Goal: Information Seeking & Learning: Check status

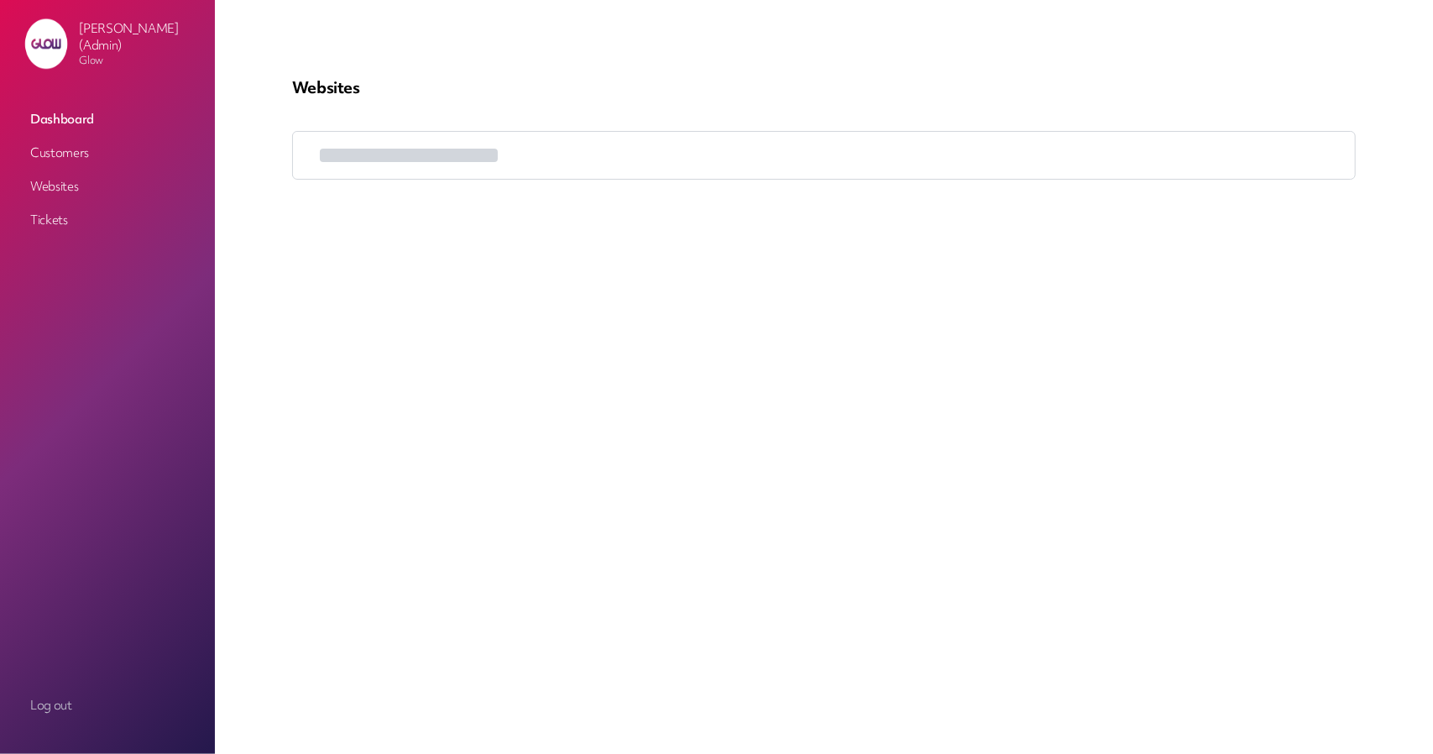
click at [61, 139] on link "Customers" at bounding box center [108, 153] width 168 height 30
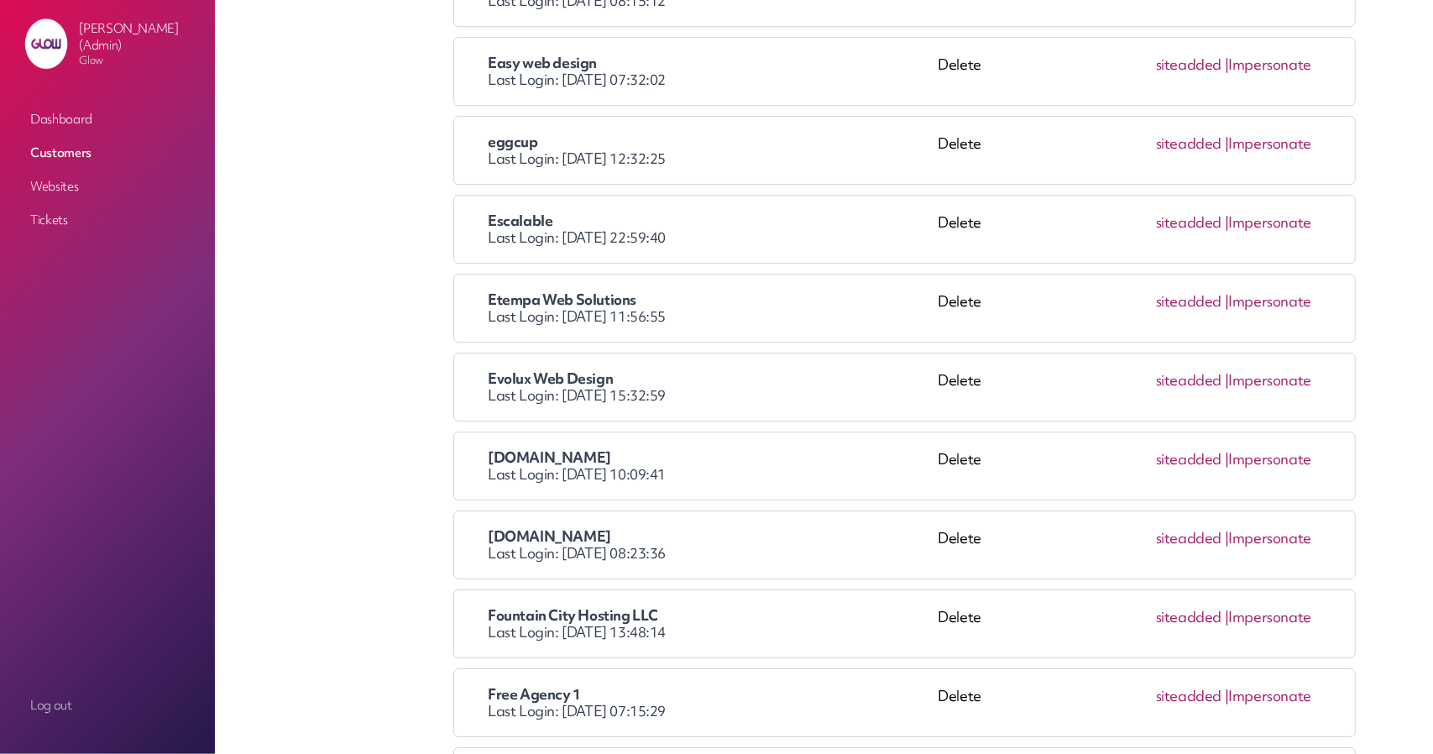
scroll to position [3526, 0]
click at [1259, 290] on link "Impersonate" at bounding box center [1269, 299] width 83 height 18
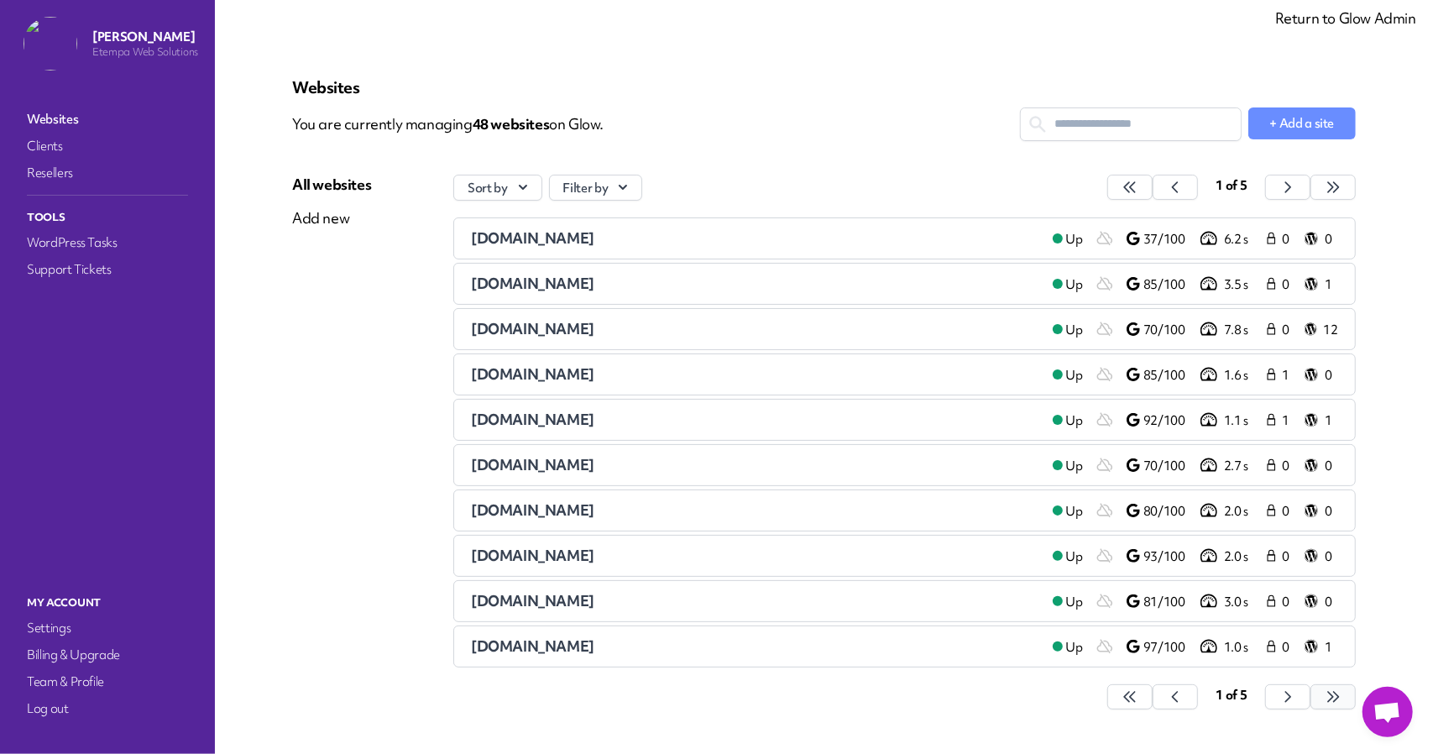
click at [1153, 687] on button "button" at bounding box center [1129, 696] width 45 height 25
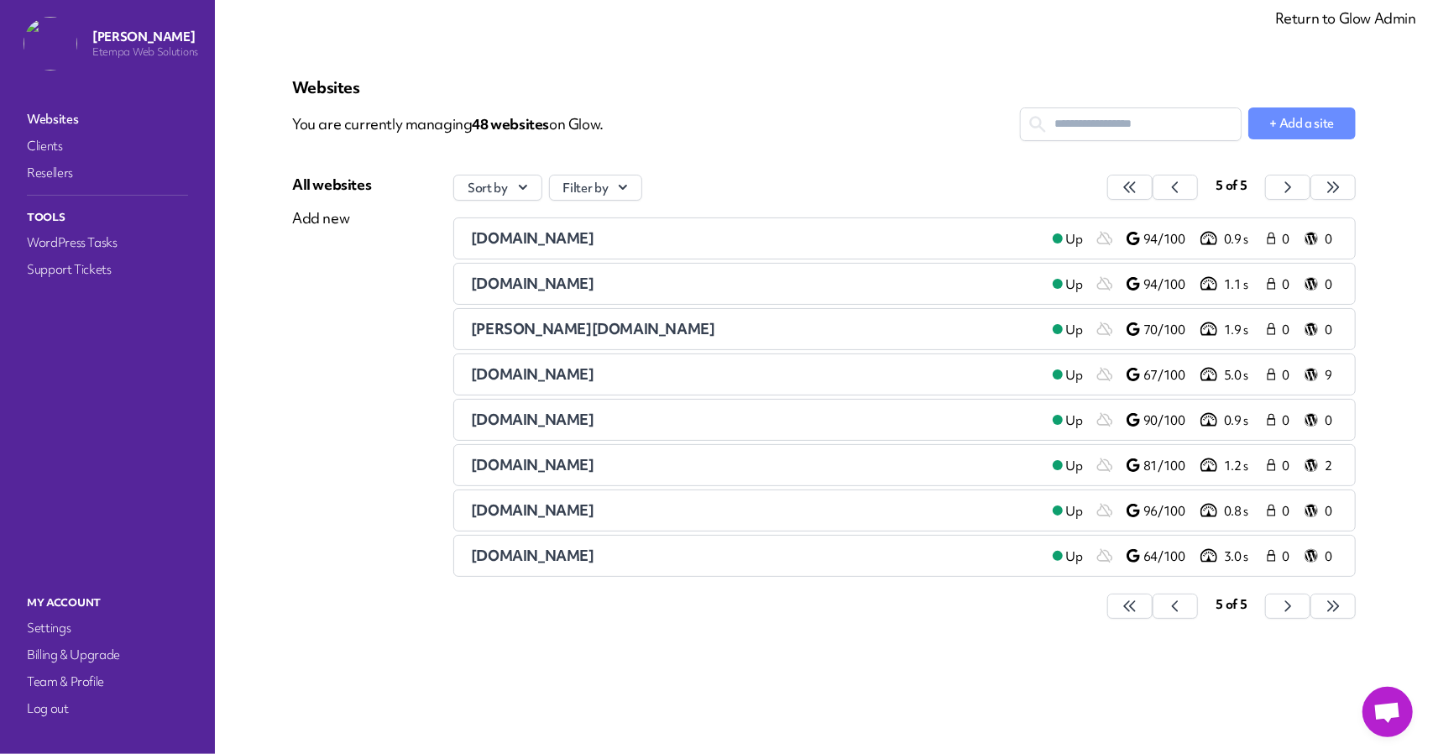
click at [517, 280] on span "[DOMAIN_NAME]" at bounding box center [532, 283] width 123 height 18
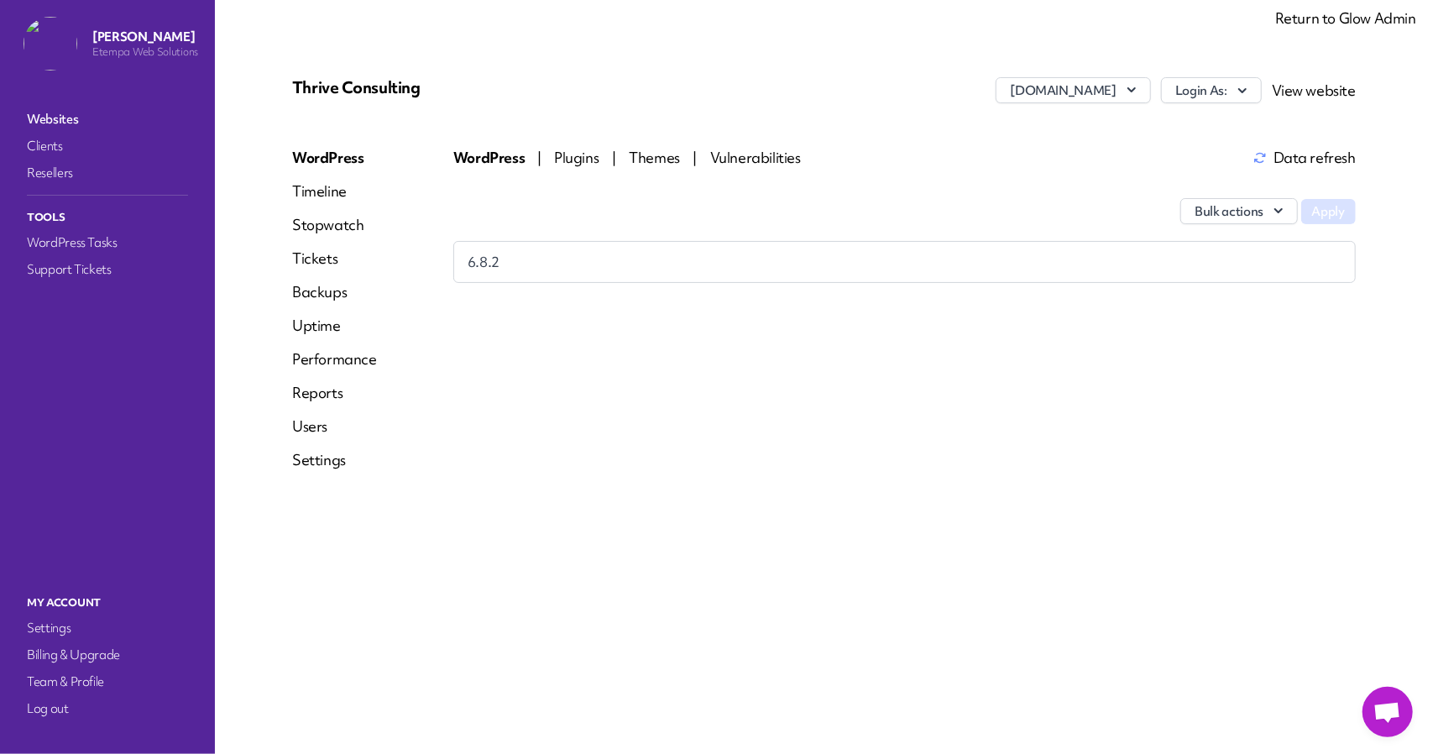
click at [561, 159] on span "Plugins" at bounding box center [578, 158] width 48 height 18
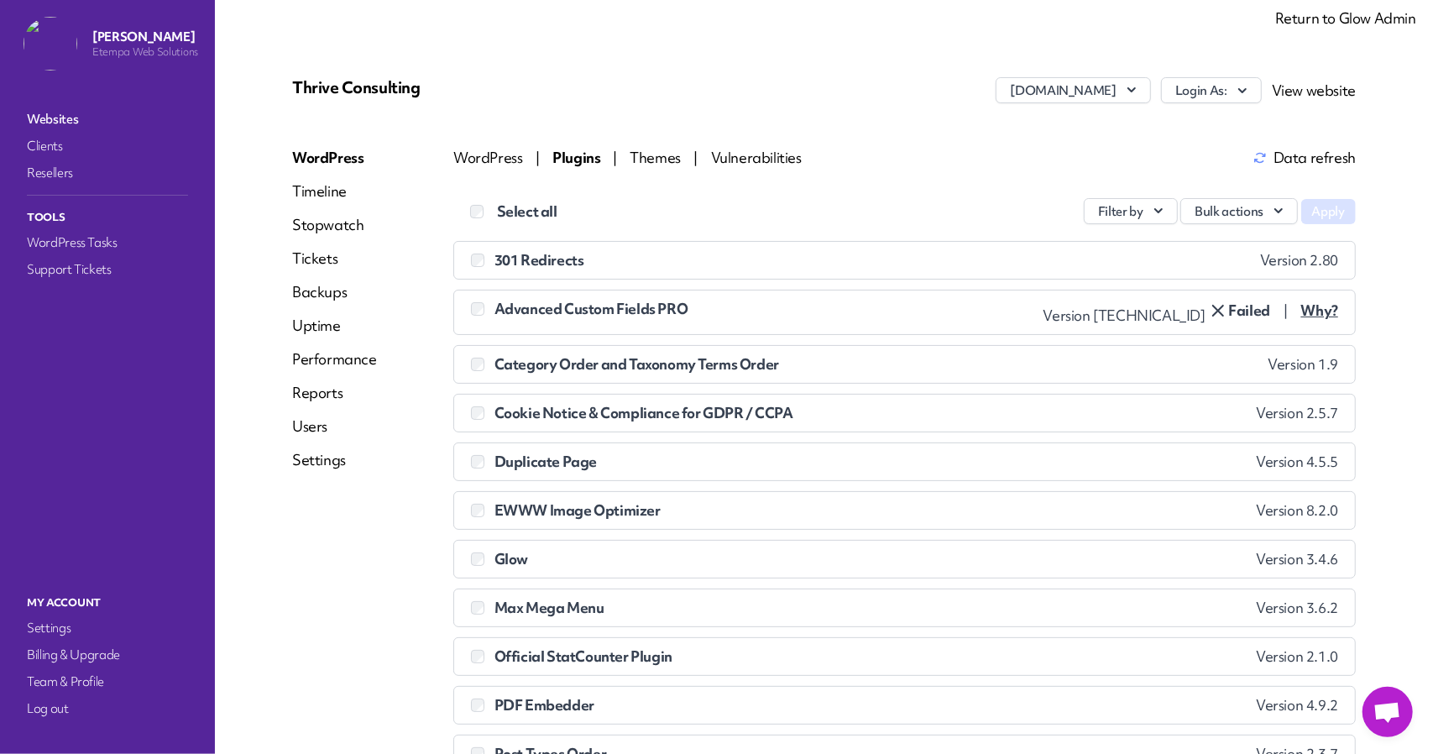
click at [655, 155] on span "Themes" at bounding box center [657, 158] width 54 height 18
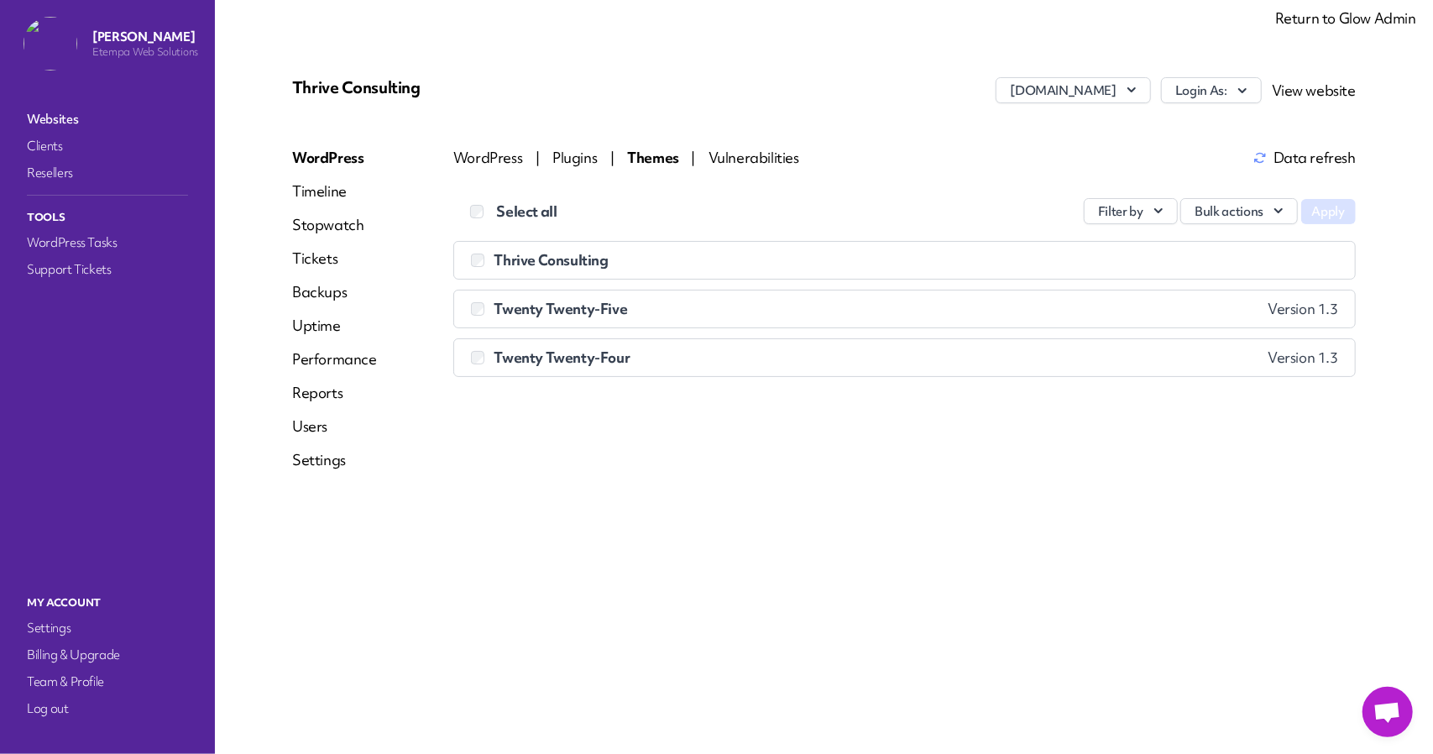
click at [739, 158] on span "Vulnerabilities" at bounding box center [753, 158] width 91 height 18
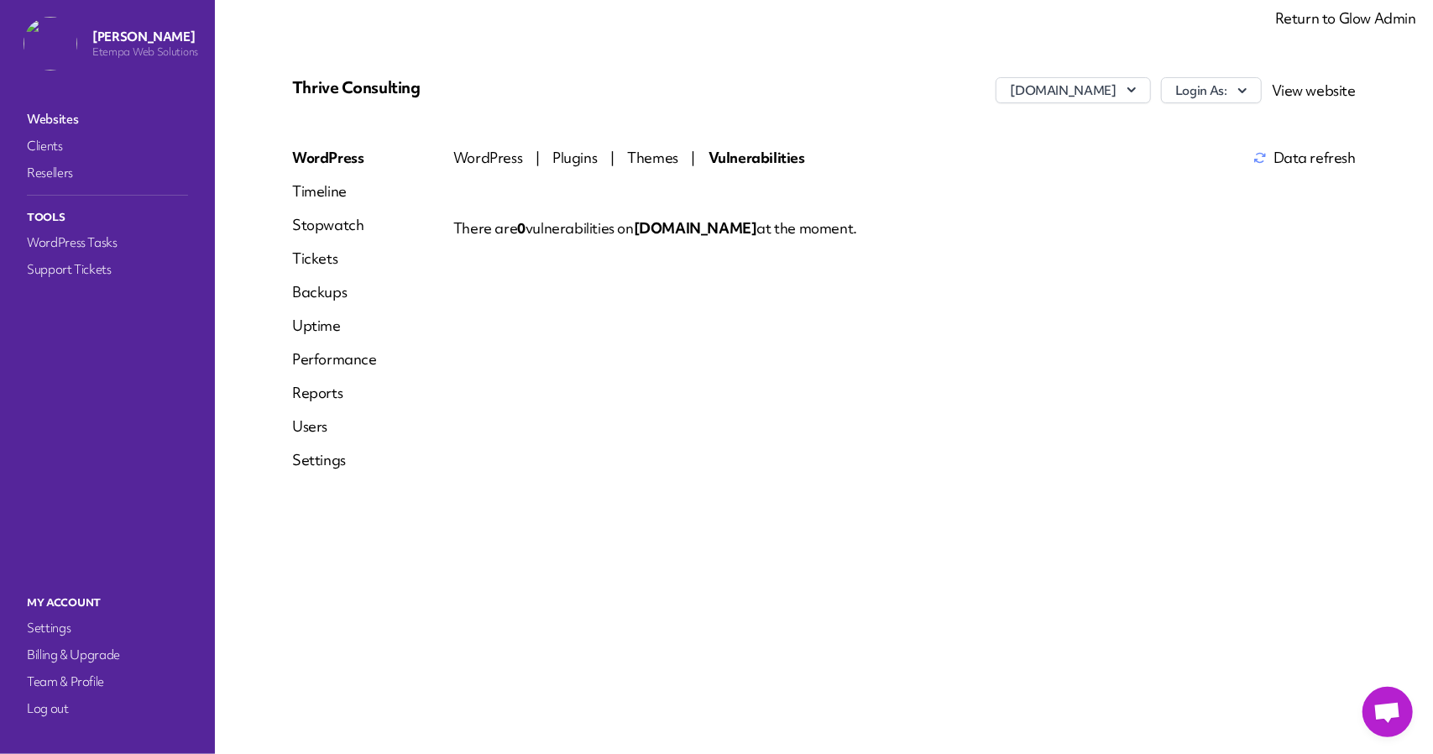
click at [559, 157] on span "Plugins" at bounding box center [576, 158] width 48 height 18
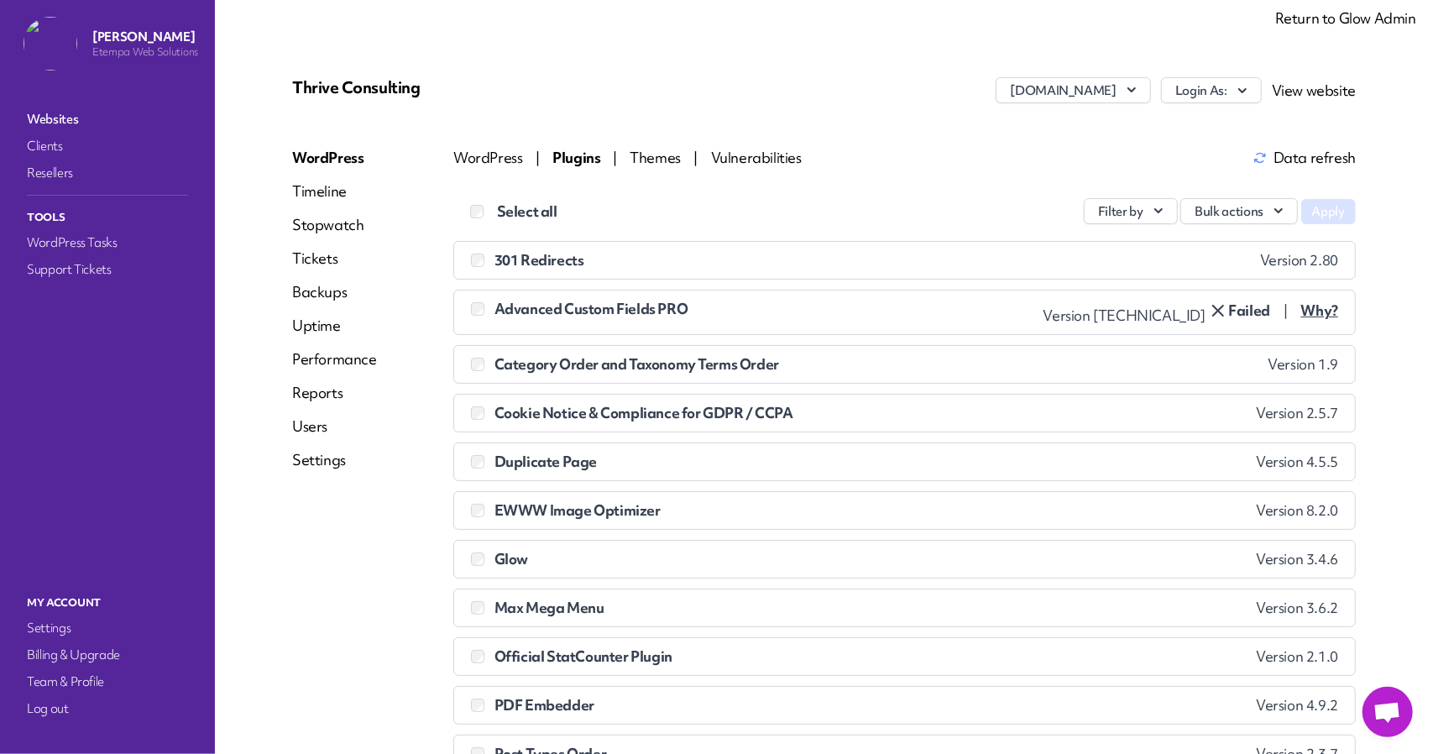
click at [481, 155] on span "WordPress" at bounding box center [489, 158] width 72 height 18
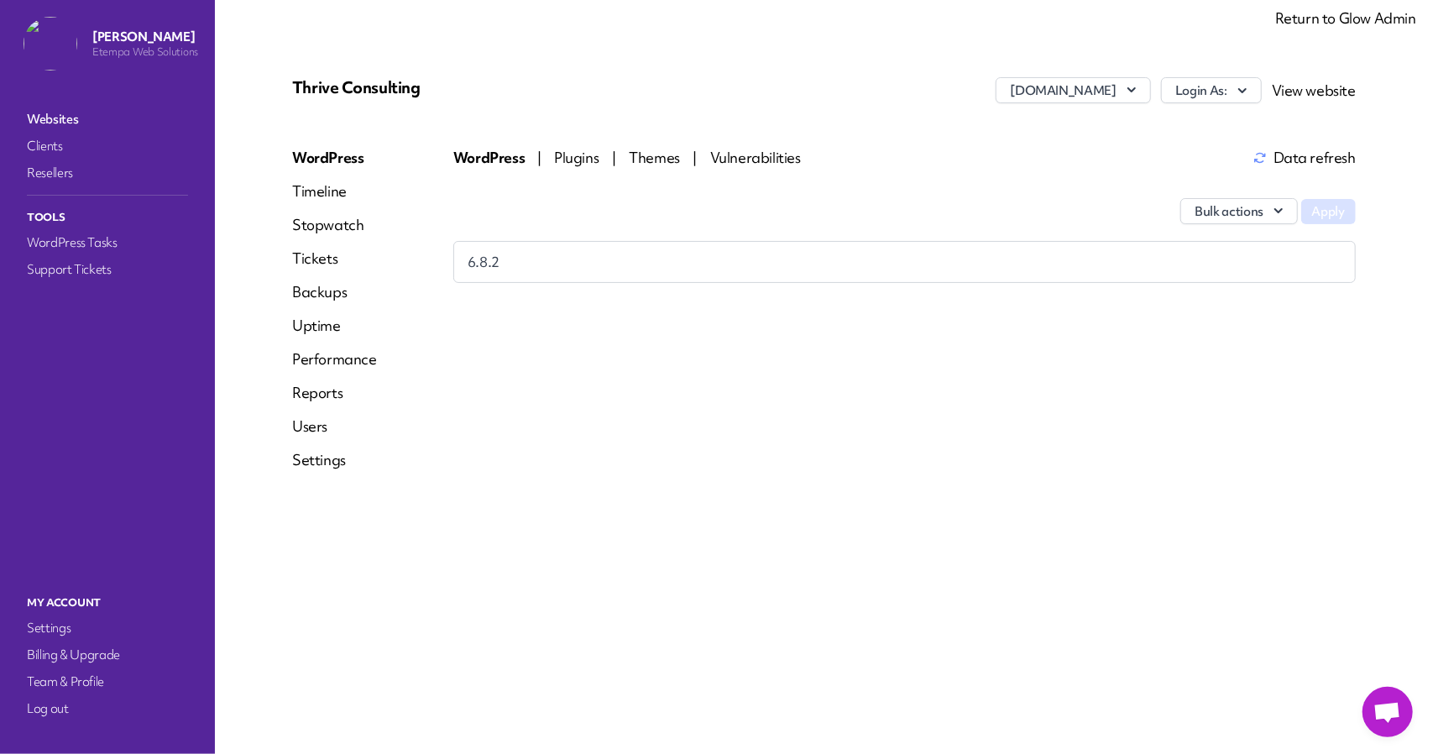
click at [564, 156] on span "Plugins" at bounding box center [578, 158] width 48 height 18
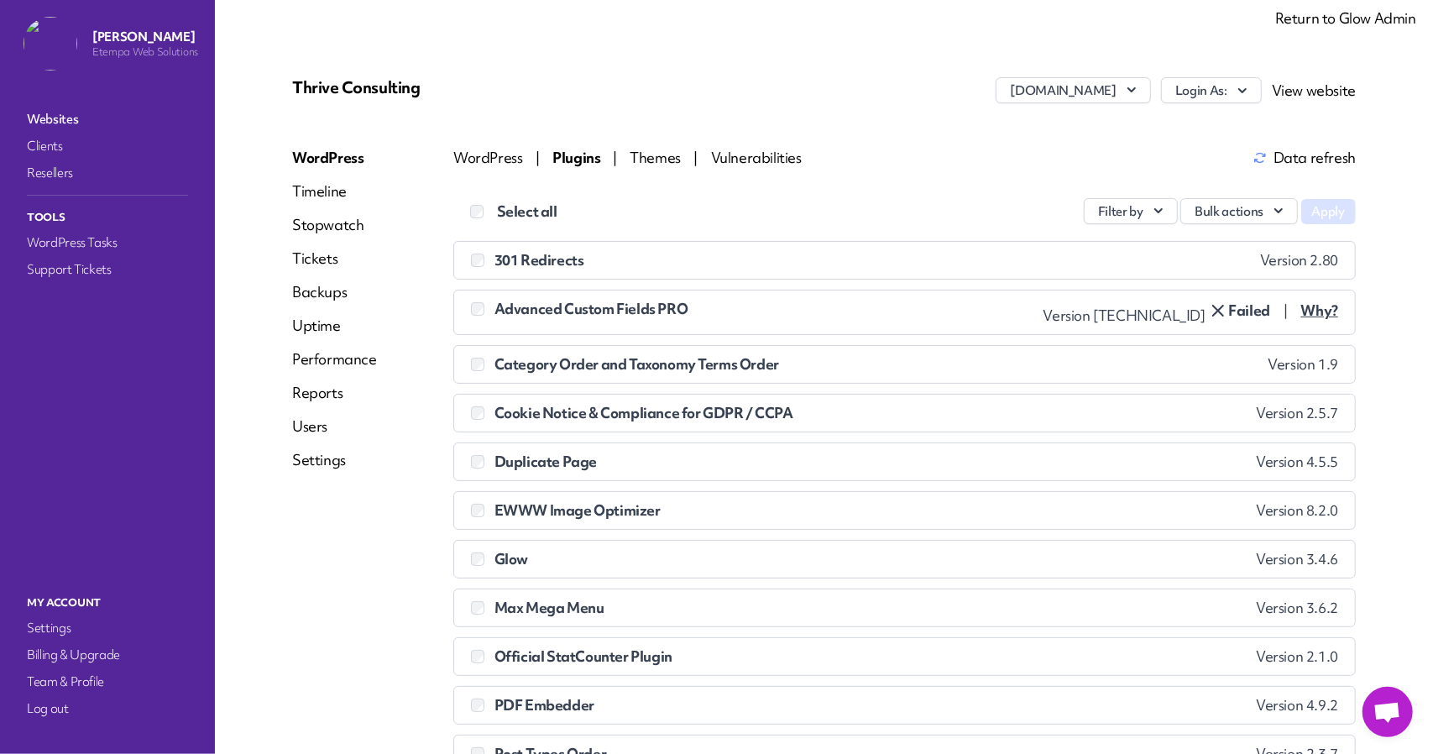
click at [493, 137] on div "Thrive Consulting [DOMAIN_NAME] Login As: View website WordPress Timeline Stopw…" at bounding box center [824, 617] width 1104 height 1120
click at [499, 157] on span "WordPress" at bounding box center [489, 158] width 72 height 18
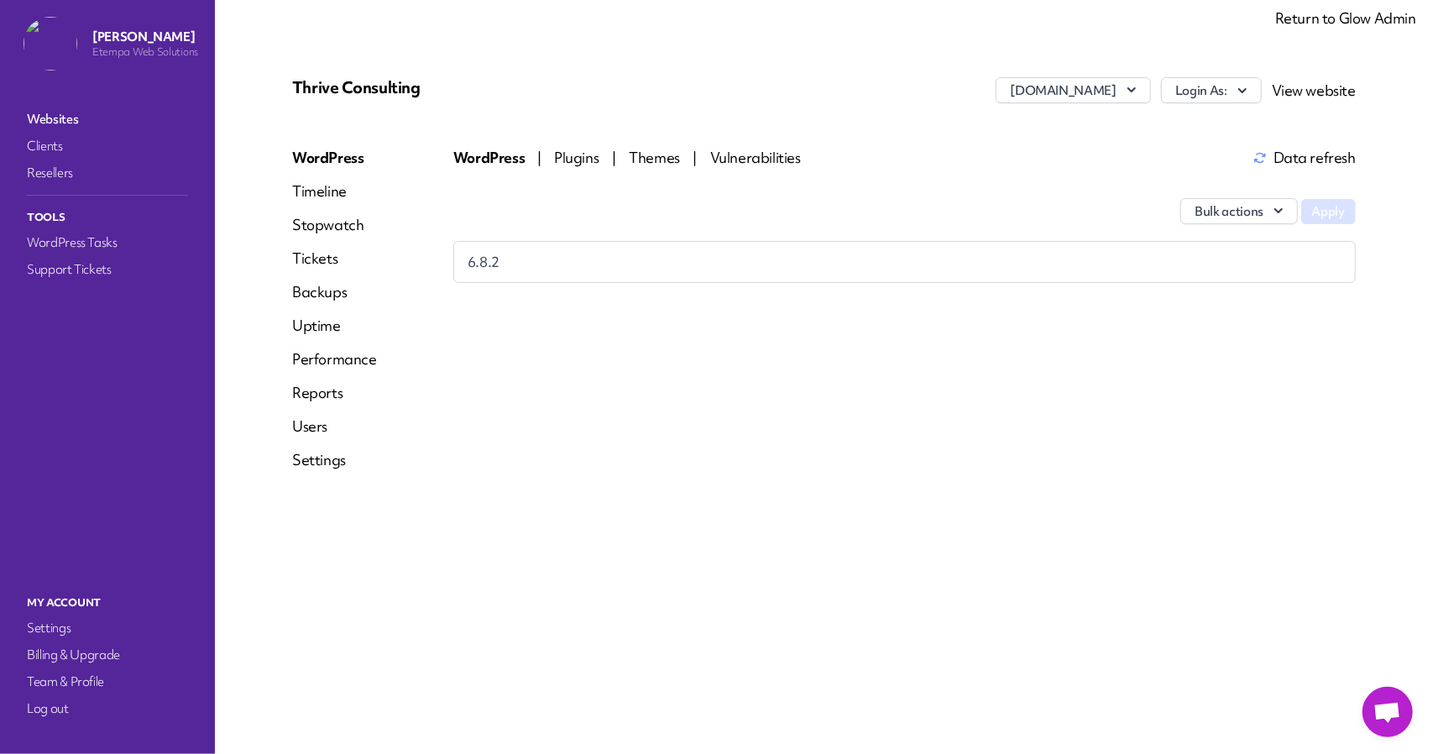
click at [675, 151] on span "Themes" at bounding box center [656, 158] width 54 height 18
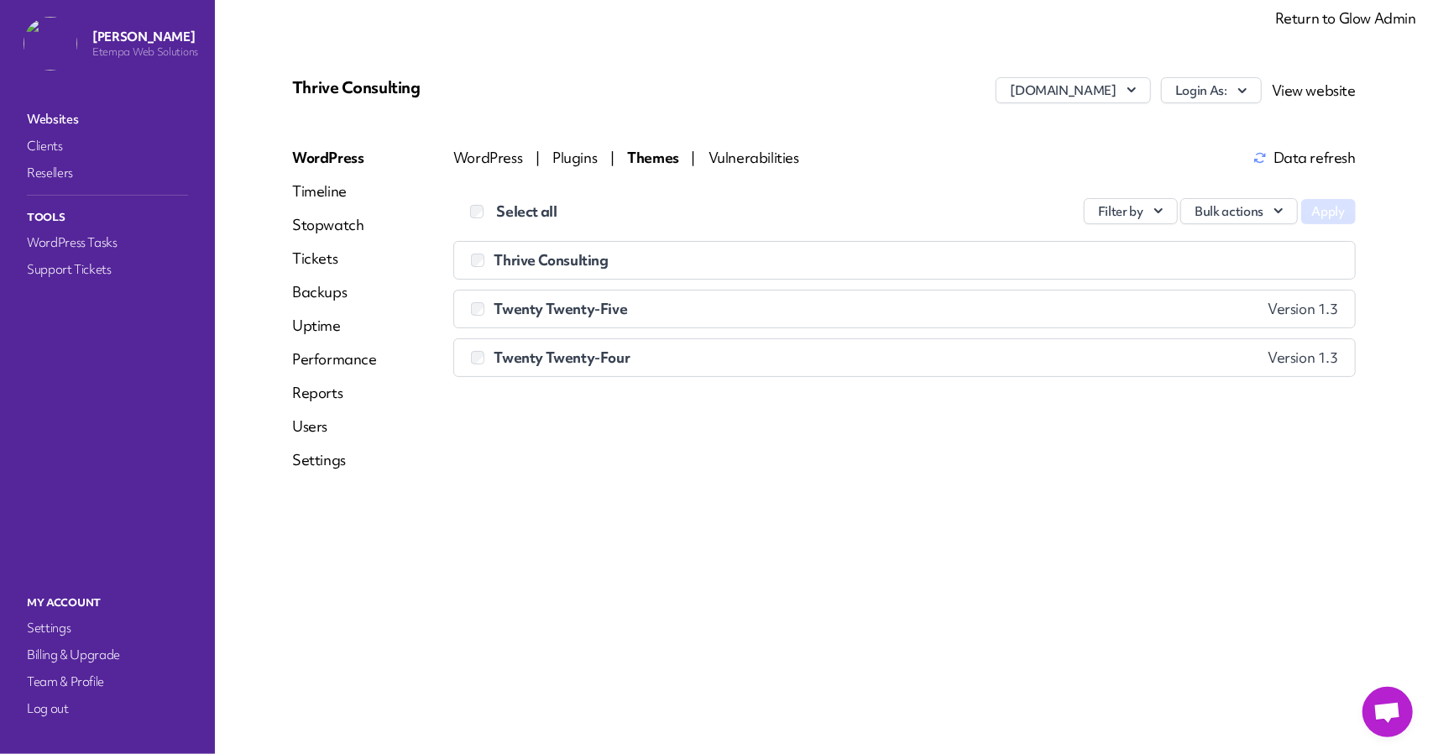
click at [572, 157] on span "Plugins" at bounding box center [576, 158] width 48 height 18
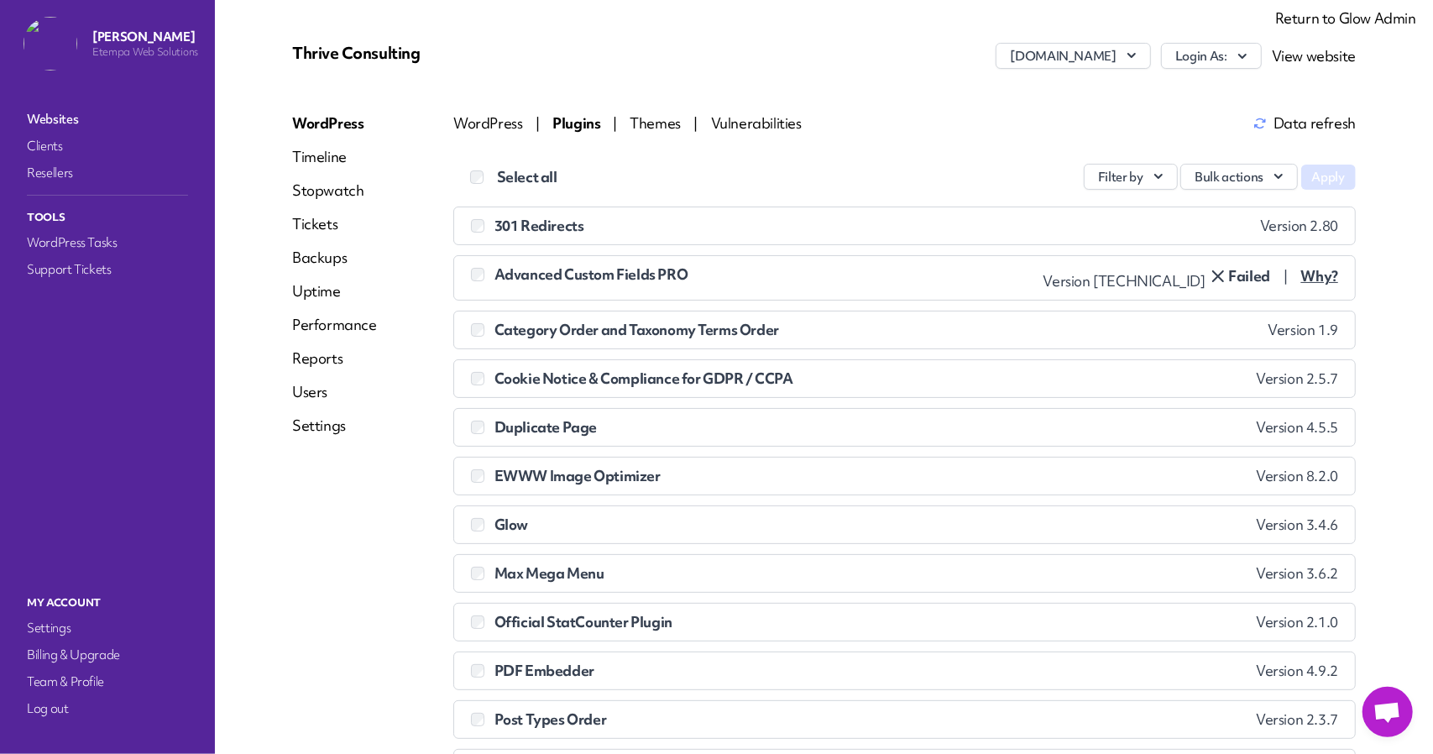
scroll to position [252, 0]
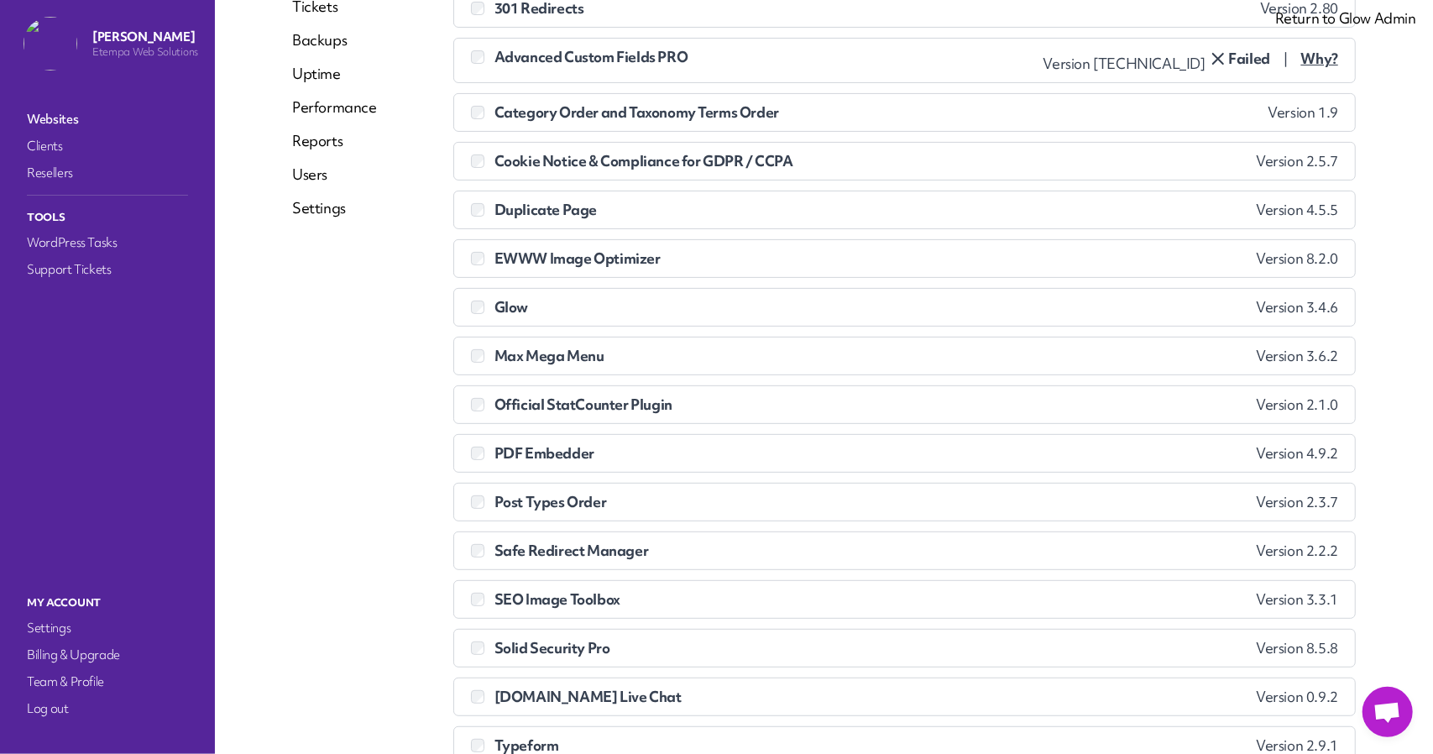
click at [1326, 303] on li "Glow Version 3.4.6 Error. WordPress is telling Glow: The plugin is at the lates…" at bounding box center [904, 307] width 902 height 39
drag, startPoint x: 1242, startPoint y: 302, endPoint x: 1325, endPoint y: 303, distance: 83.1
click at [1325, 303] on li "Glow Version 3.4.6 Error. WordPress is telling Glow: The plugin is at the lates…" at bounding box center [904, 307] width 902 height 39
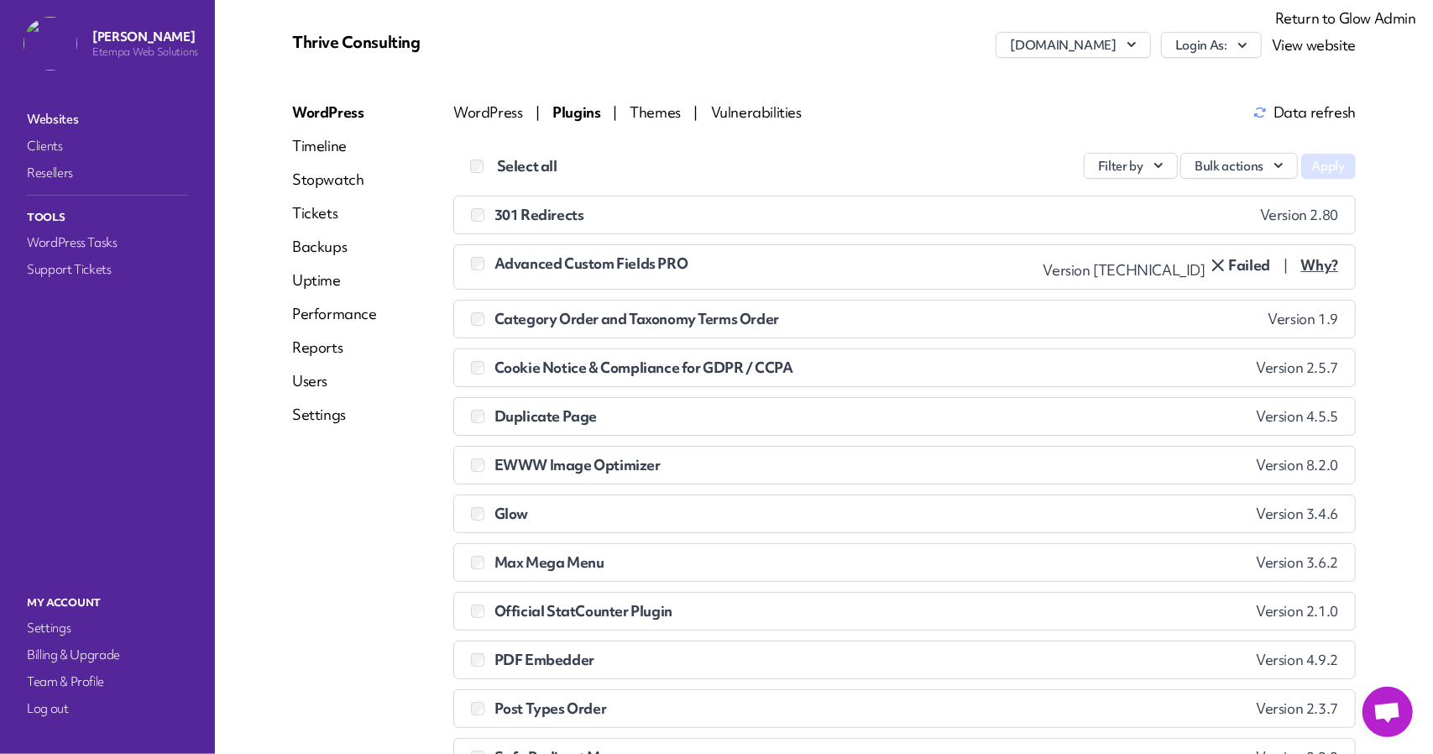
scroll to position [168, 0]
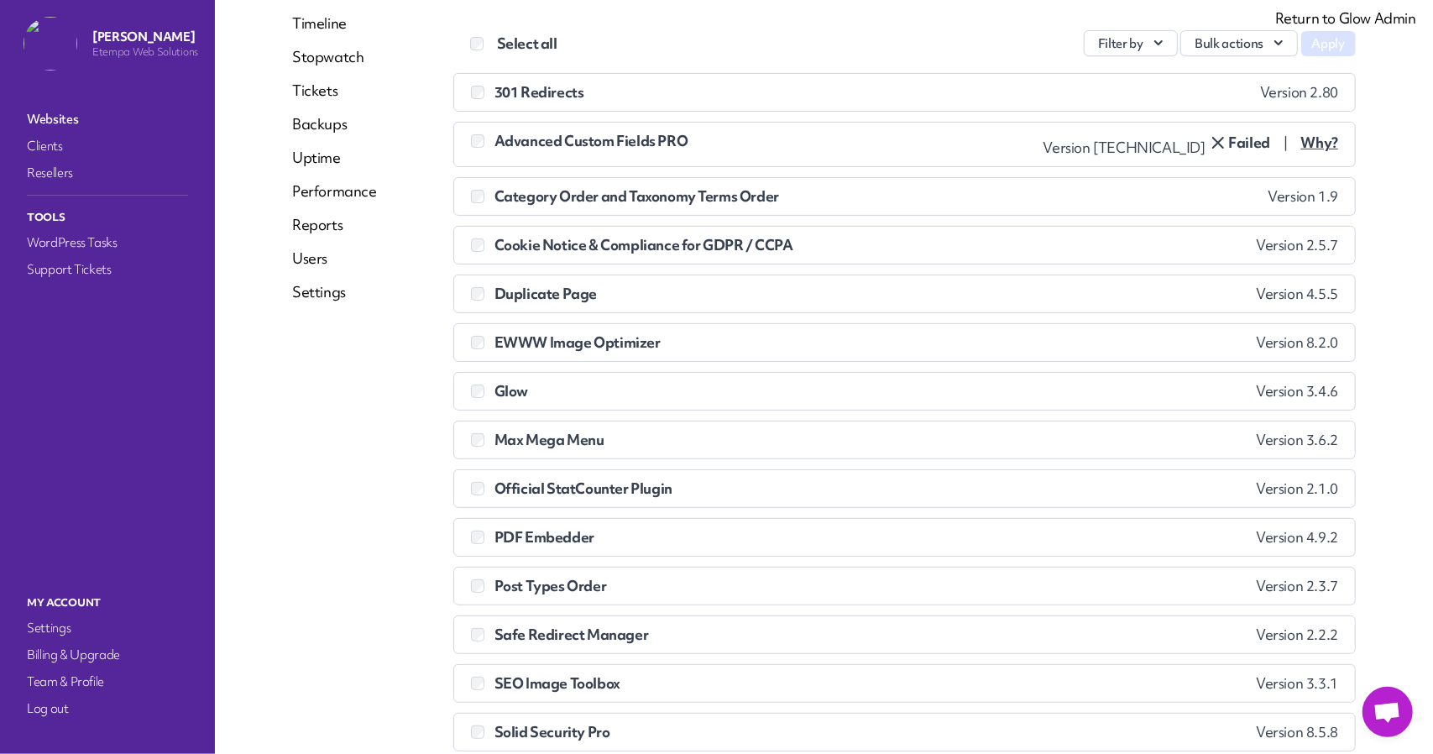
click at [1325, 384] on li "Glow Version 3.4.6 Error. WordPress is telling Glow: The plugin is at the lates…" at bounding box center [904, 391] width 902 height 39
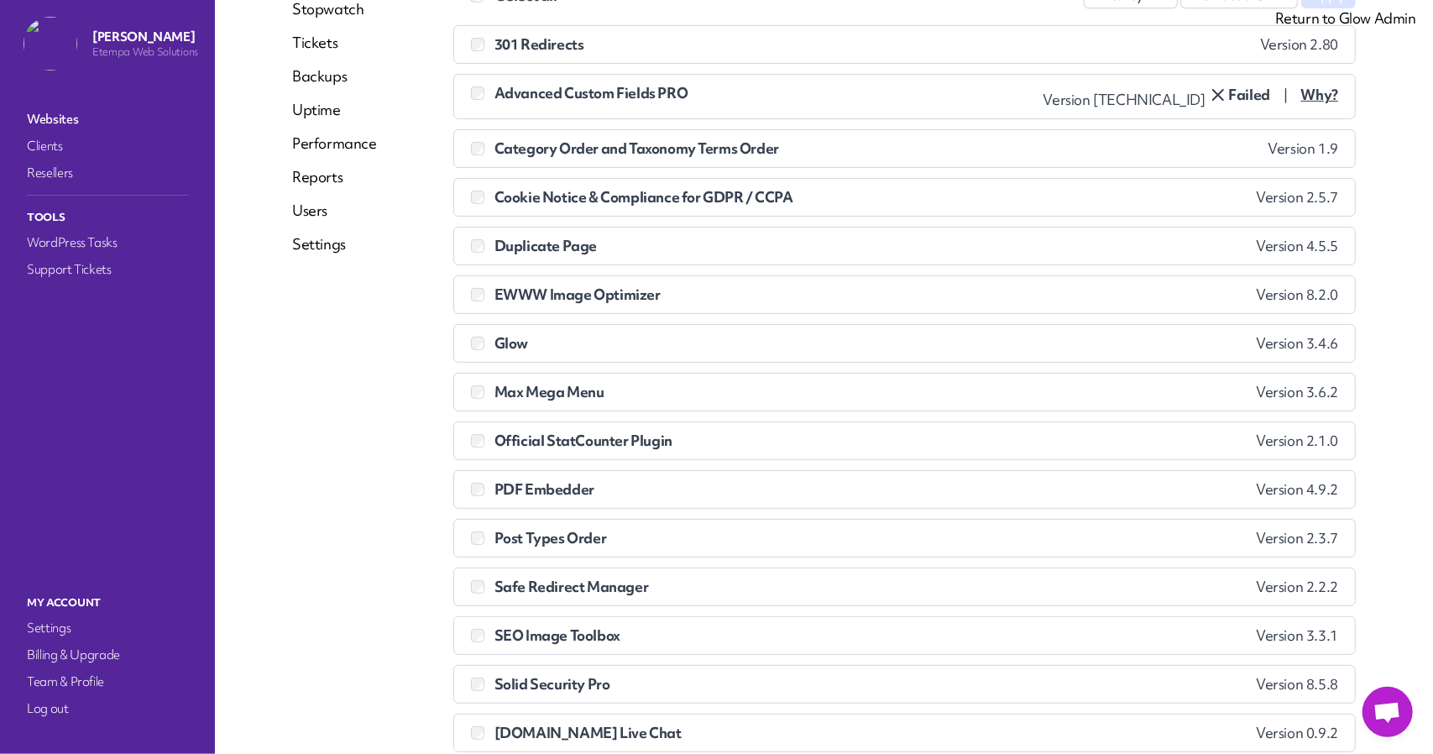
scroll to position [0, 0]
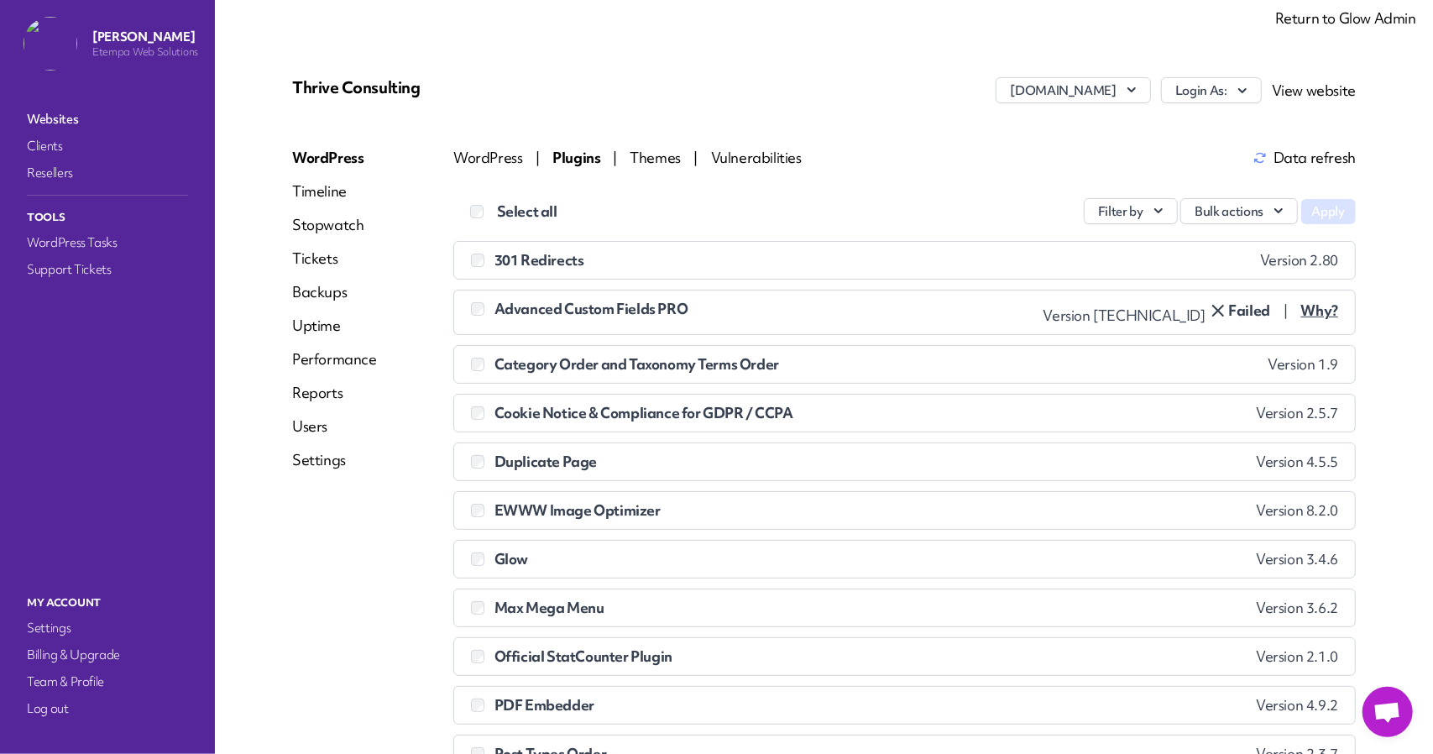
click at [664, 147] on div "Thrive Consulting [DOMAIN_NAME] Login As: View website WordPress Timeline Stopw…" at bounding box center [824, 617] width 1104 height 1120
click at [659, 154] on span "Themes" at bounding box center [657, 158] width 54 height 18
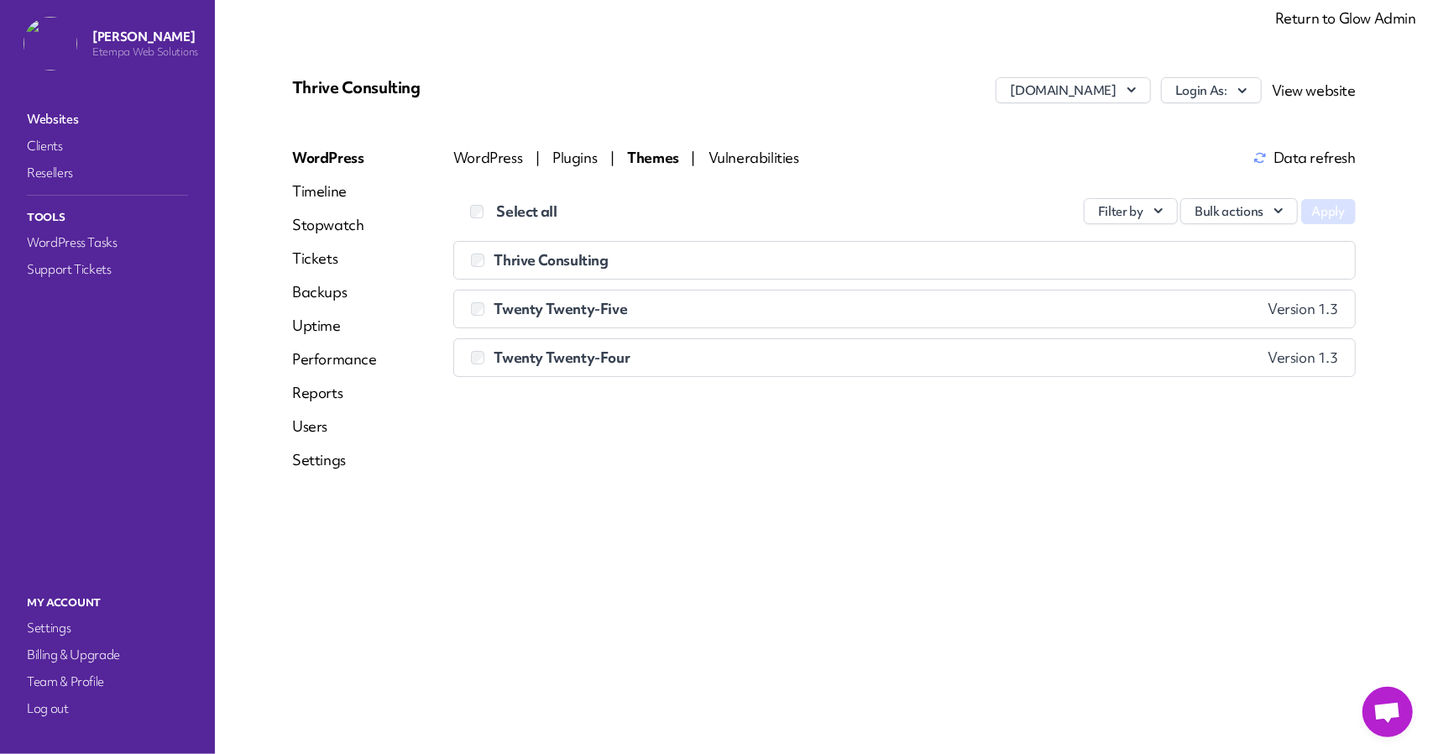
click at [752, 158] on span "Vulnerabilities" at bounding box center [753, 158] width 91 height 18
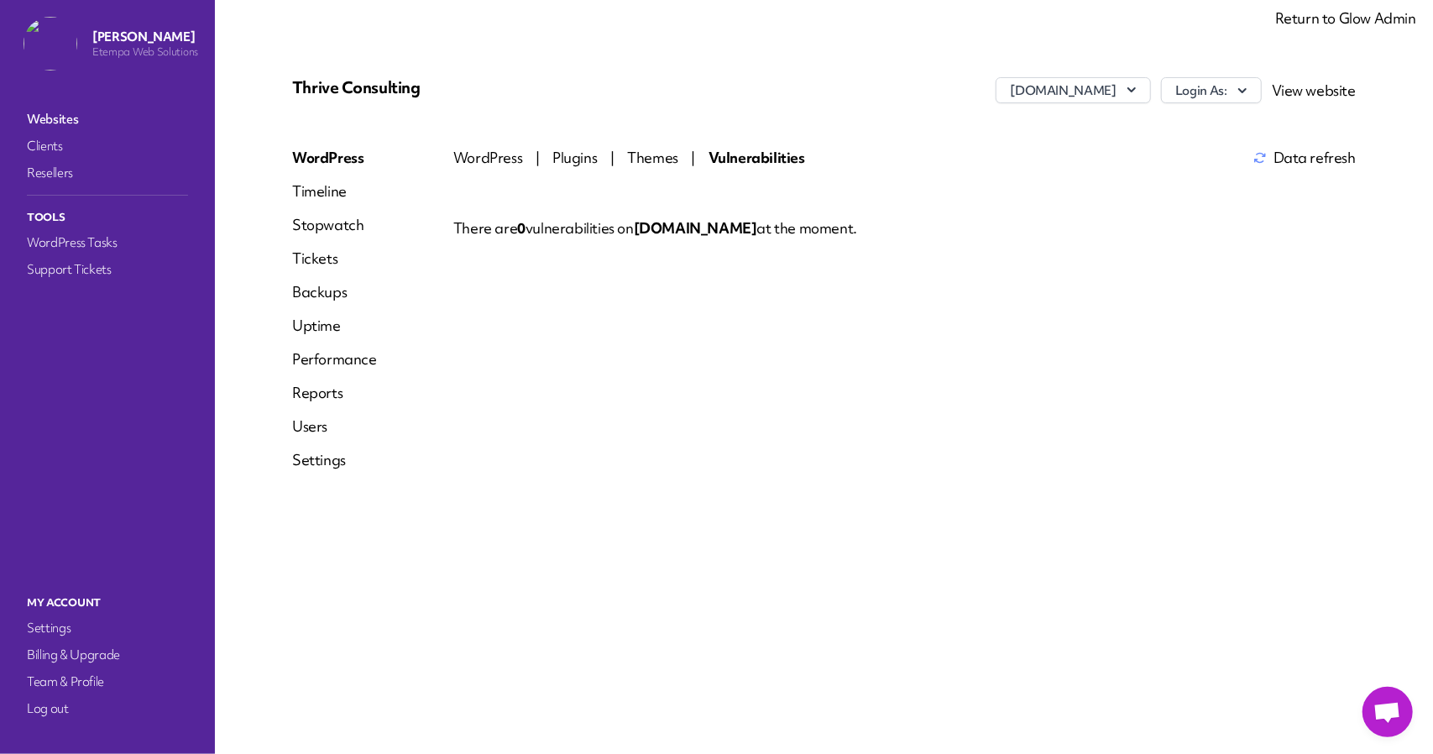
click at [502, 154] on span "WordPress" at bounding box center [489, 158] width 72 height 18
click at [578, 159] on span "Plugins" at bounding box center [578, 158] width 48 height 18
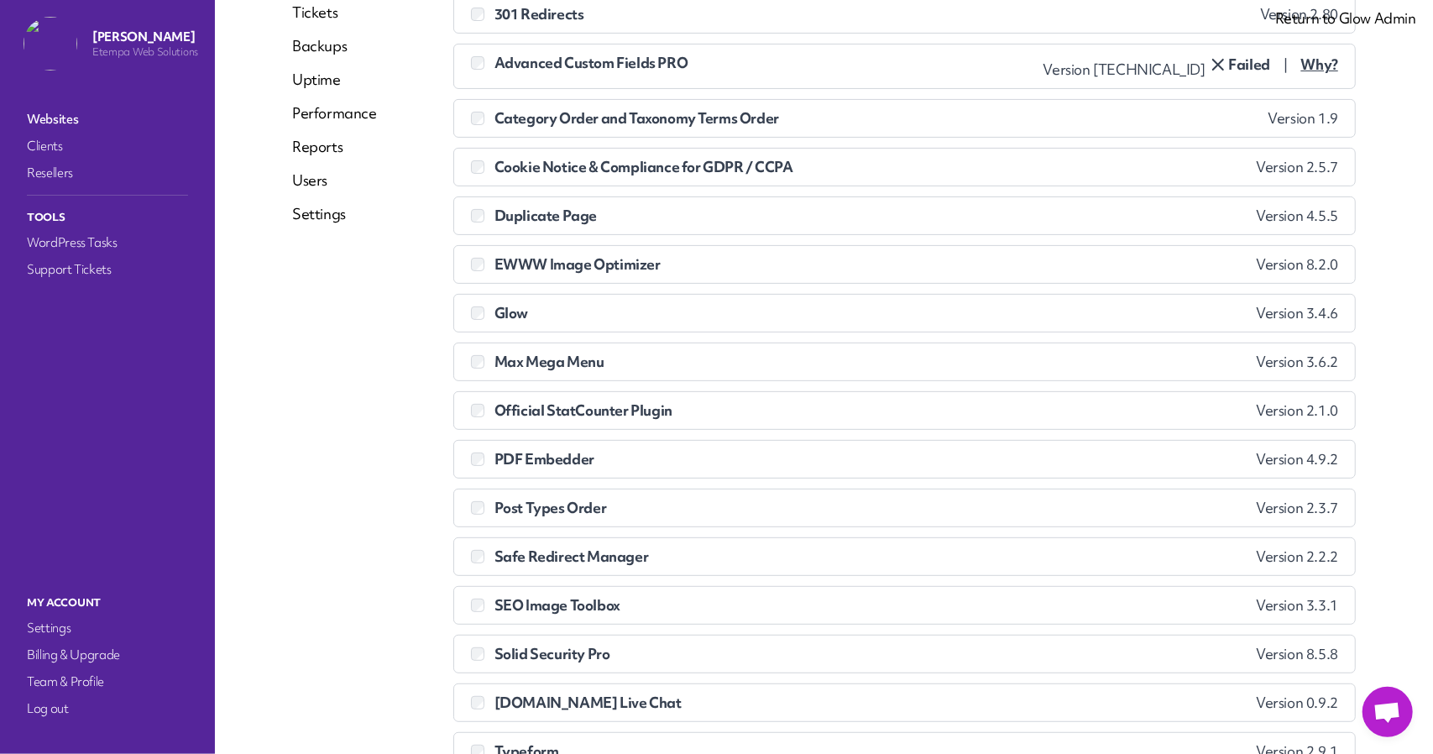
scroll to position [252, 0]
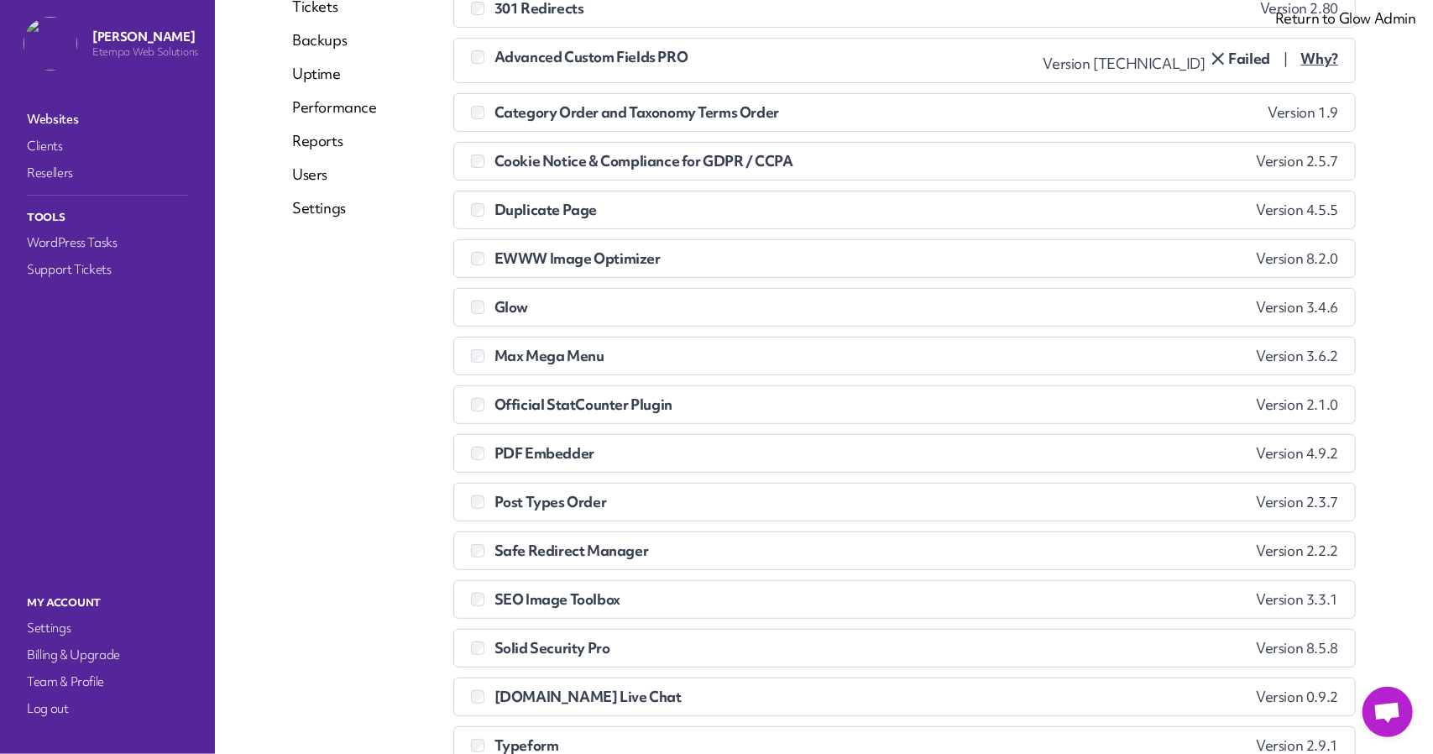
drag, startPoint x: 1246, startPoint y: 303, endPoint x: 1324, endPoint y: 305, distance: 78.1
click at [1324, 305] on span "Version 3.4.6" at bounding box center [1297, 307] width 82 height 17
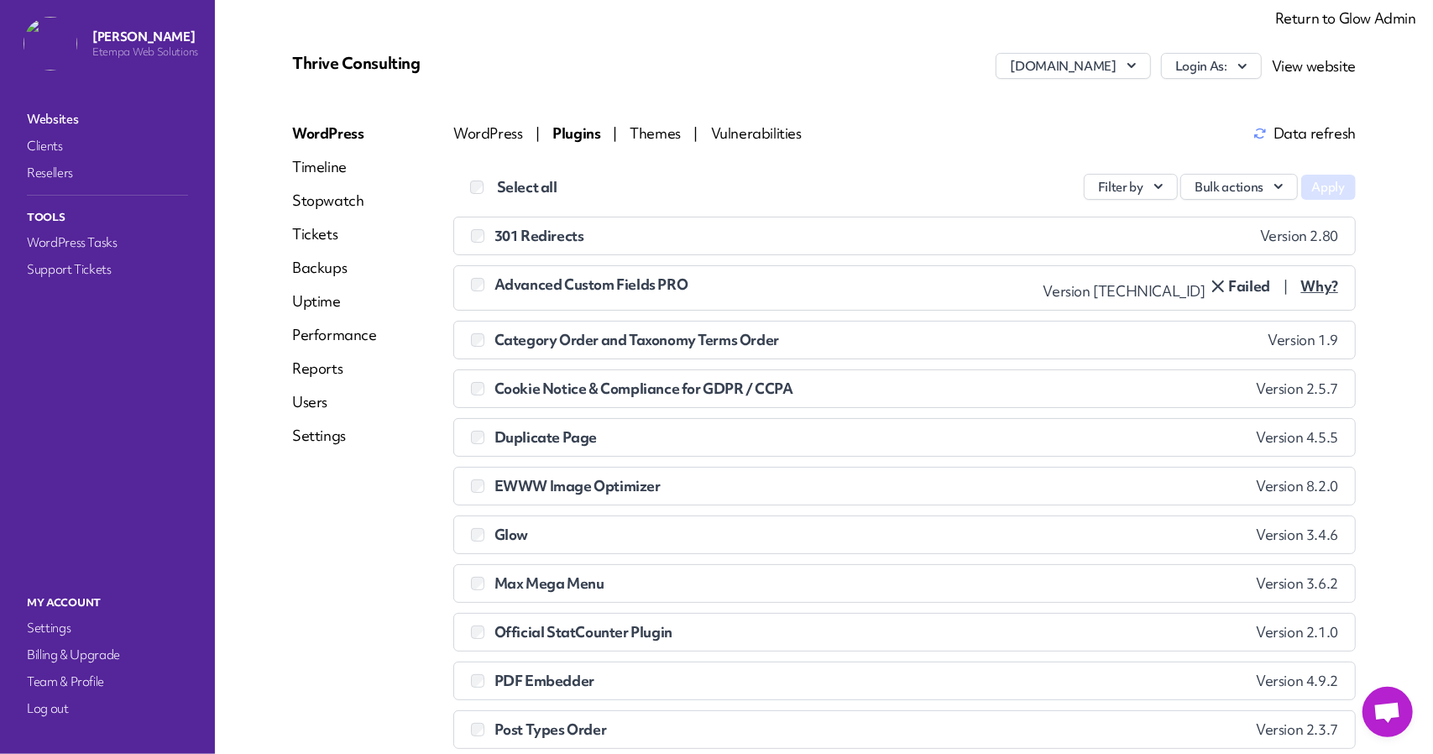
scroll to position [0, 0]
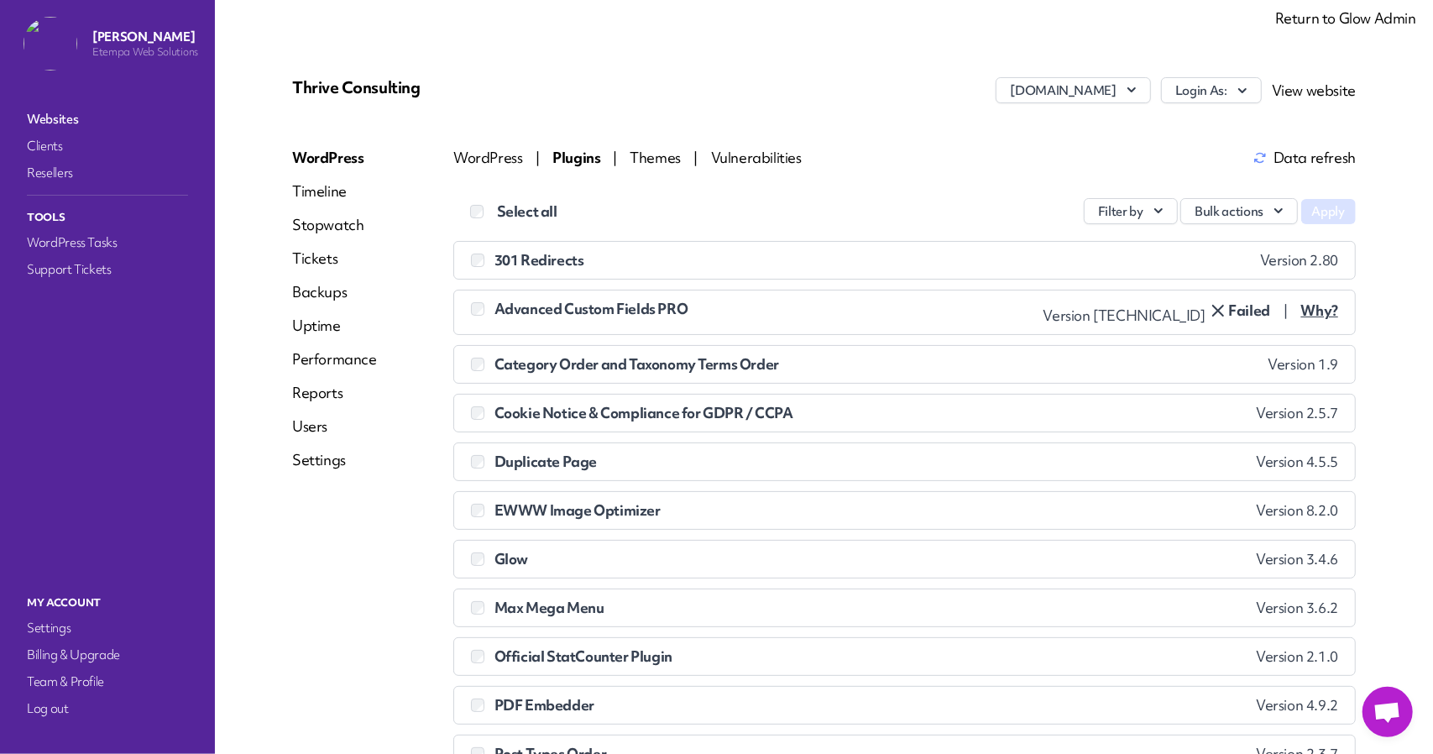
click at [490, 155] on span "WordPress" at bounding box center [489, 158] width 72 height 18
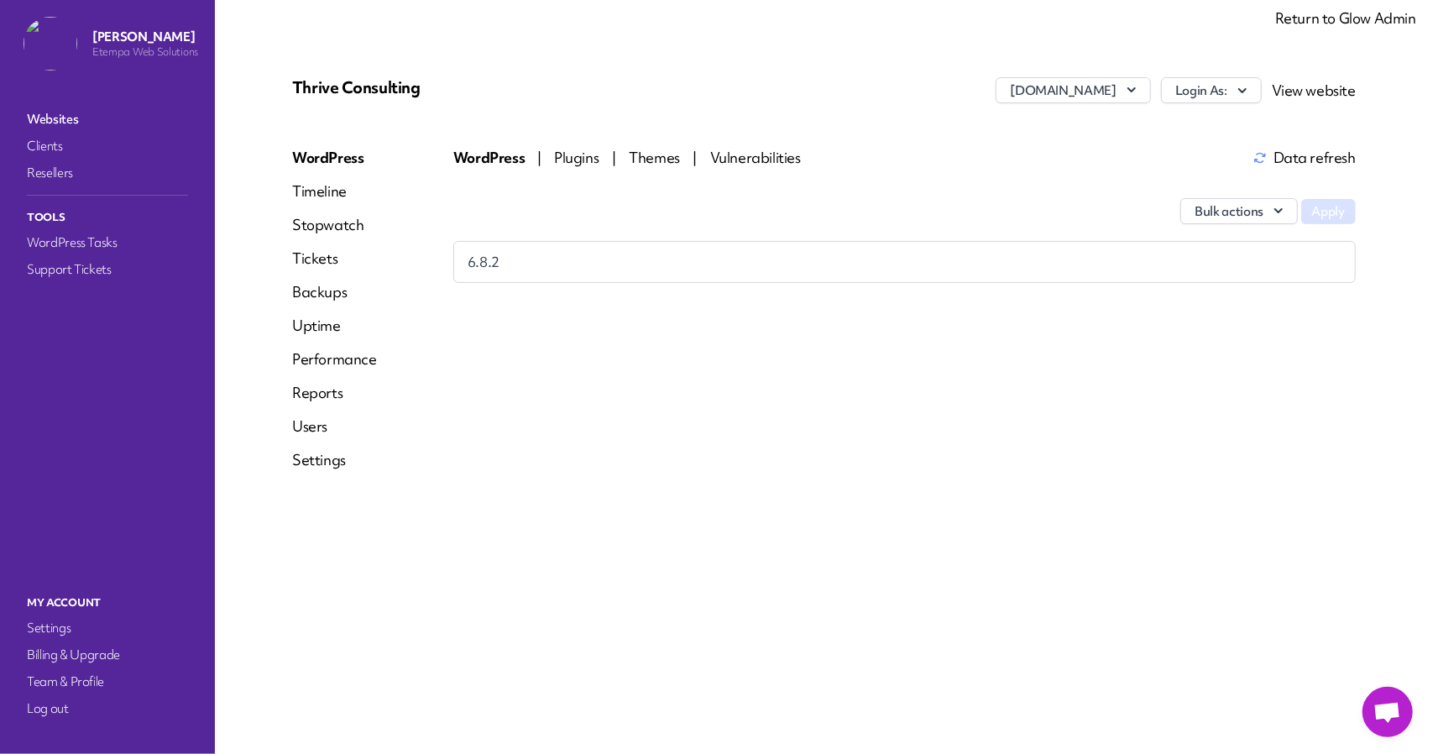
click at [686, 264] on div "6.8.2" at bounding box center [905, 262] width 874 height 20
click at [819, 567] on div "Thrive Consulting [DOMAIN_NAME] Login As: View website WordPress Timeline Stopw…" at bounding box center [824, 376] width 1144 height 673
drag, startPoint x: 945, startPoint y: 89, endPoint x: 1134, endPoint y: 93, distance: 188.9
click at [1134, 93] on div "[DOMAIN_NAME] Login As: View website" at bounding box center [1000, 95] width 709 height 37
click at [824, 92] on div "[DOMAIN_NAME] Login As: View website" at bounding box center [1000, 95] width 709 height 37
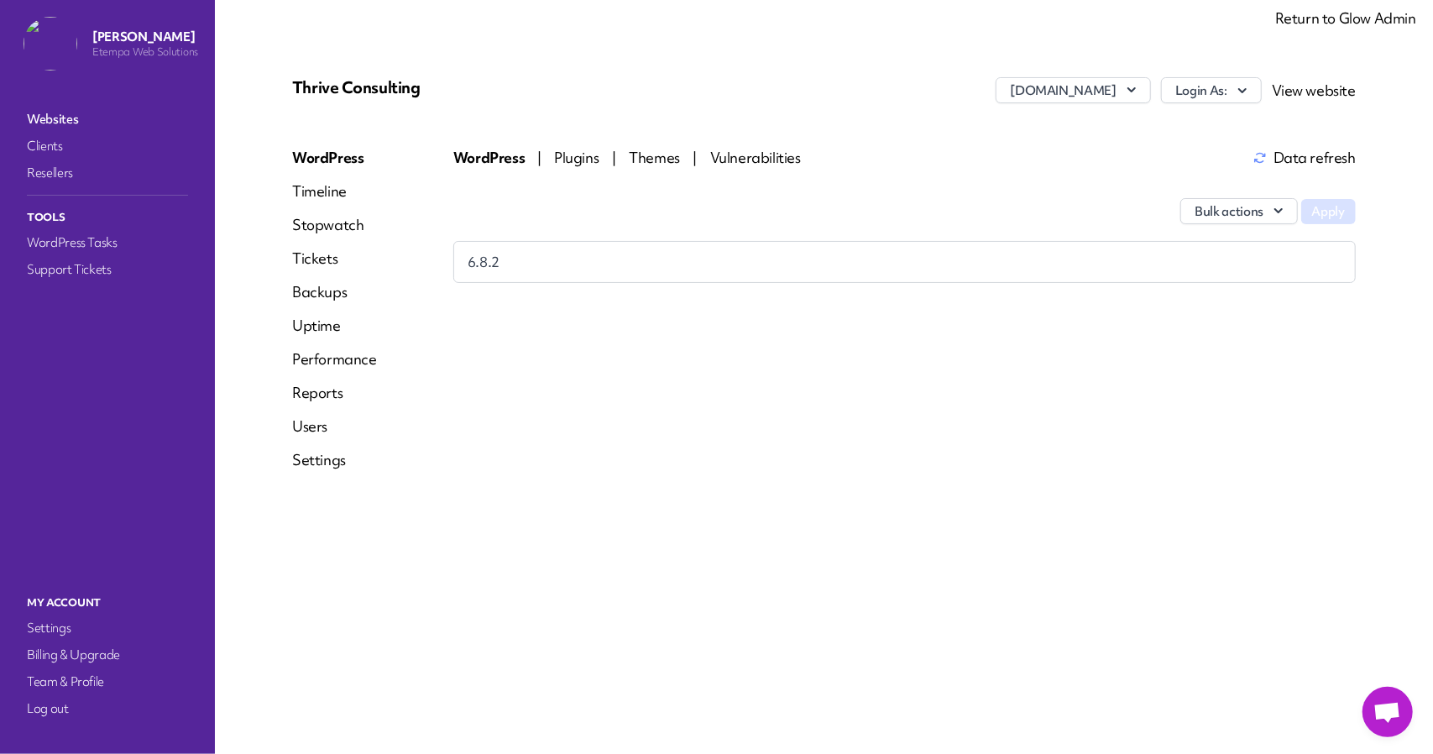
click at [565, 160] on span "Plugins" at bounding box center [578, 158] width 48 height 18
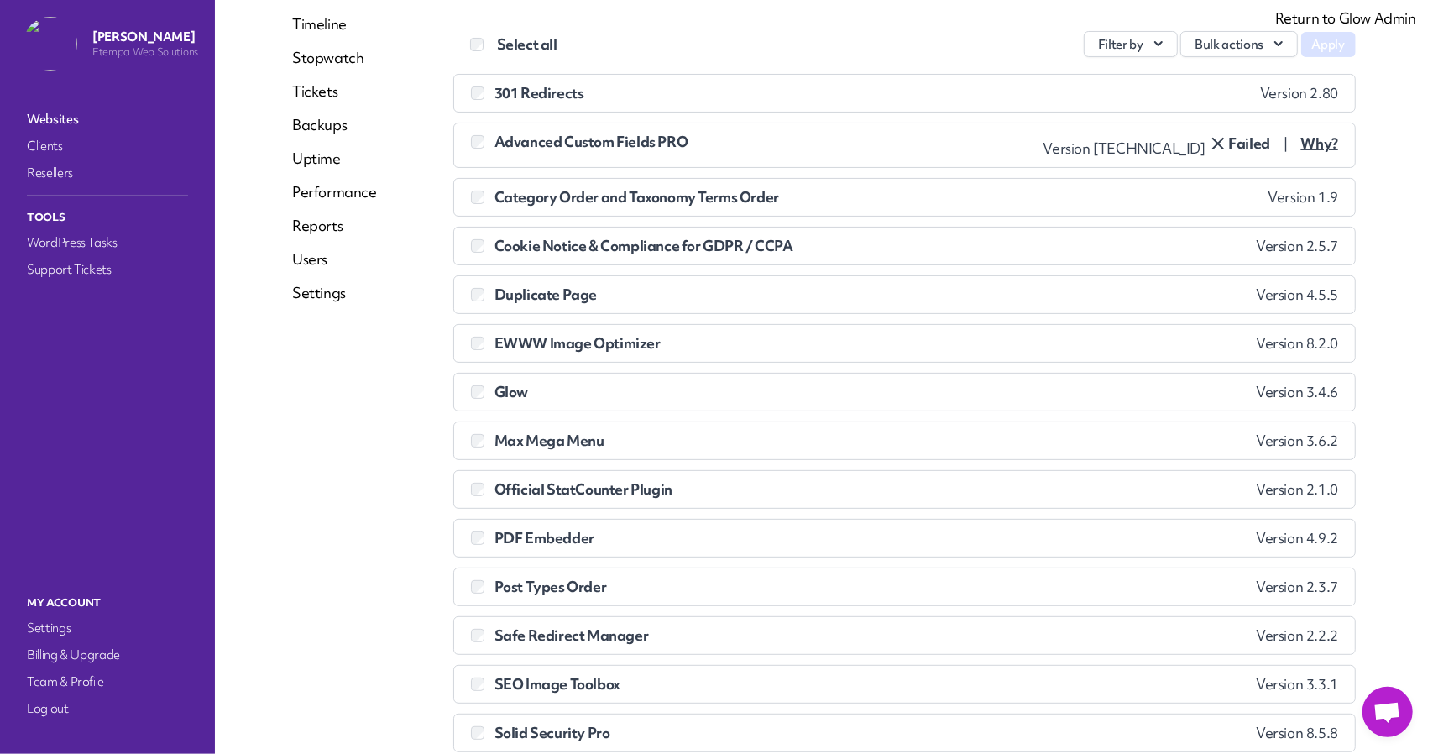
scroll to position [168, 0]
drag, startPoint x: 494, startPoint y: 385, endPoint x: 537, endPoint y: 390, distance: 43.9
click at [537, 390] on div "Glow Version 3.4.6" at bounding box center [904, 391] width 867 height 17
click at [1328, 387] on li "Glow Version 3.4.6 Error. WordPress is telling Glow: The plugin is at the lates…" at bounding box center [904, 391] width 902 height 39
click at [1323, 389] on li "Glow Version 3.4.6 Error. WordPress is telling Glow: The plugin is at the lates…" at bounding box center [904, 391] width 902 height 39
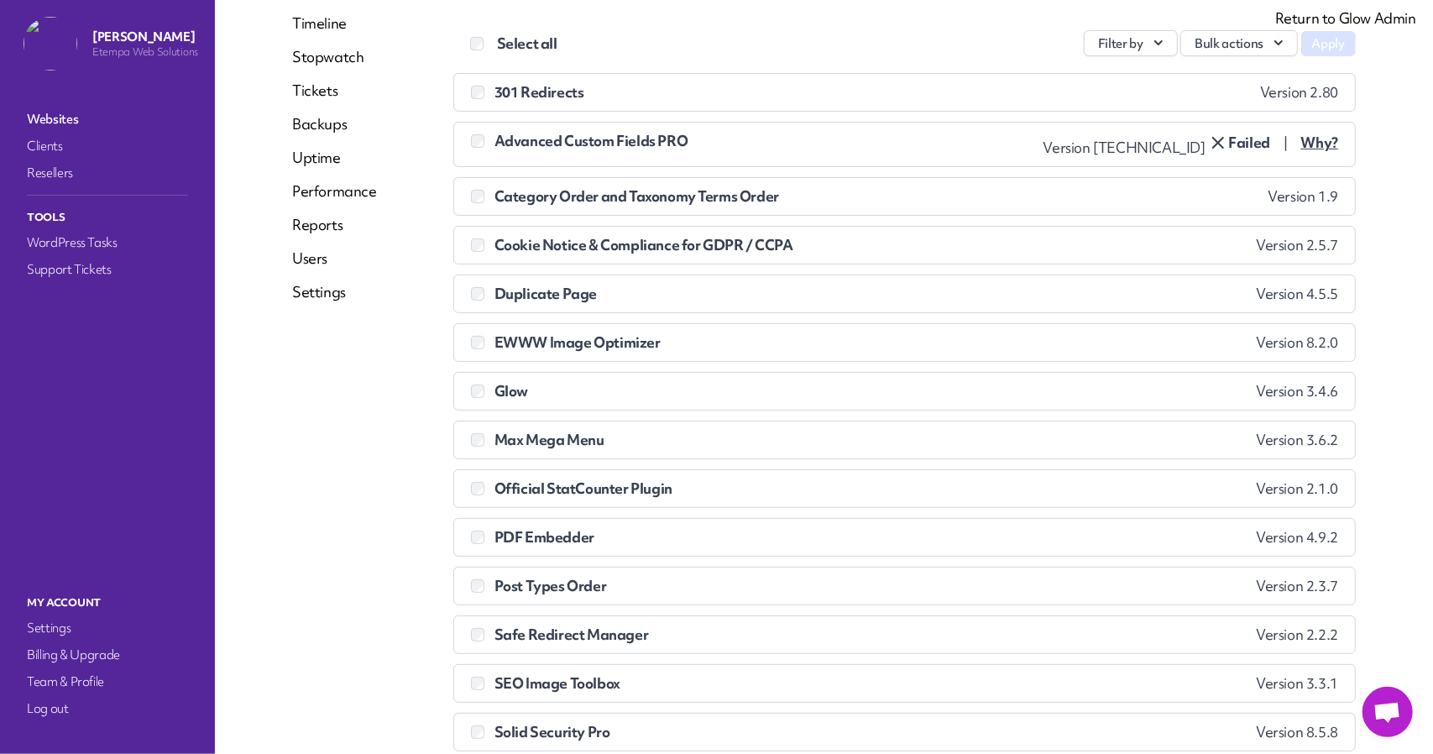
click at [1204, 389] on div "Glow Version 3.4.6" at bounding box center [904, 391] width 867 height 17
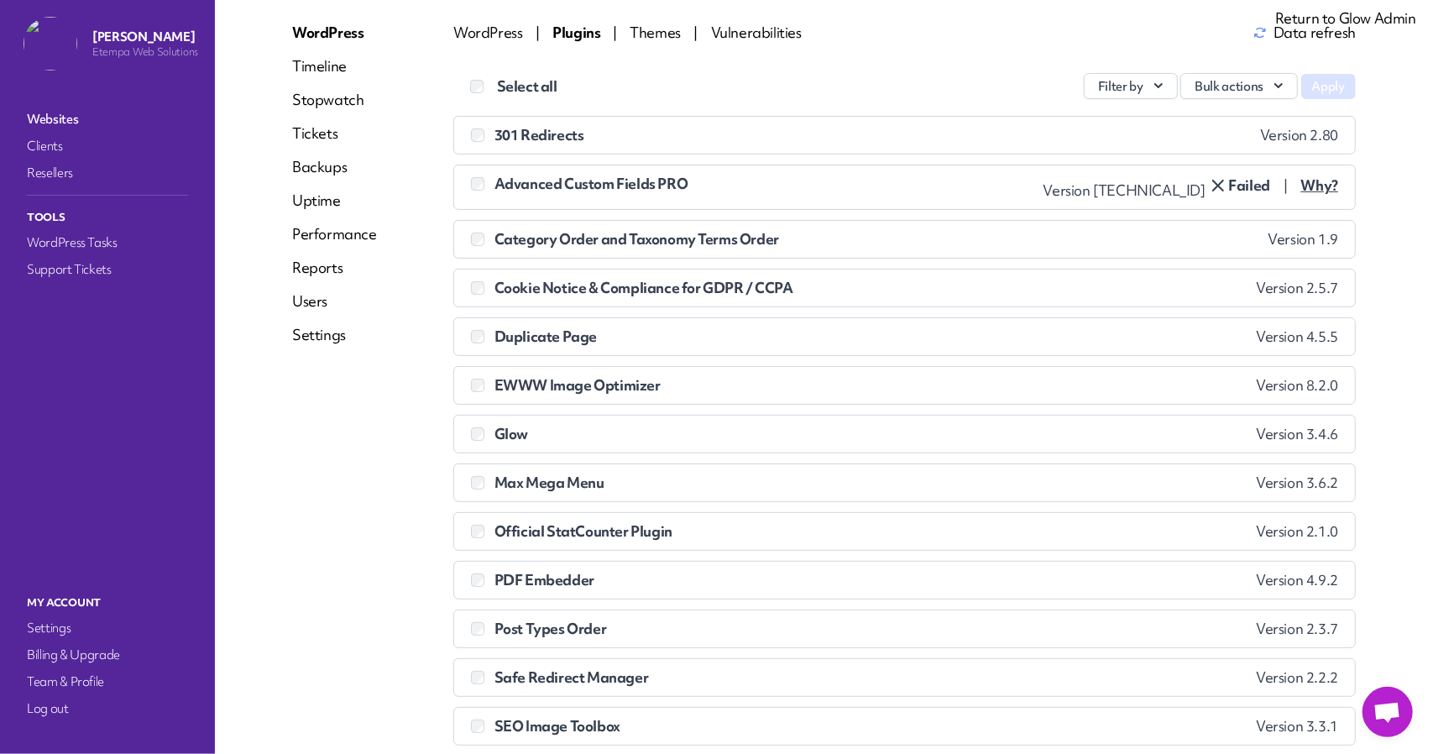
scroll to position [0, 0]
